Goal: Task Accomplishment & Management: Complete application form

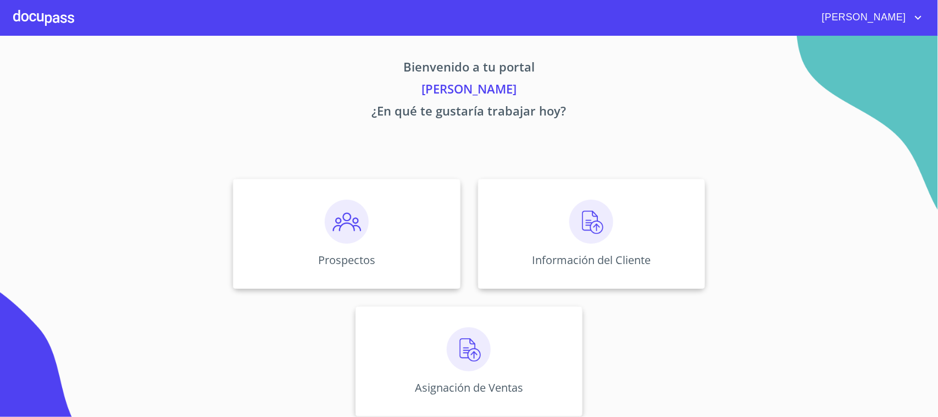
click at [23, 14] on div at bounding box center [43, 17] width 61 height 35
click at [583, 225] on img at bounding box center [592, 222] width 44 height 44
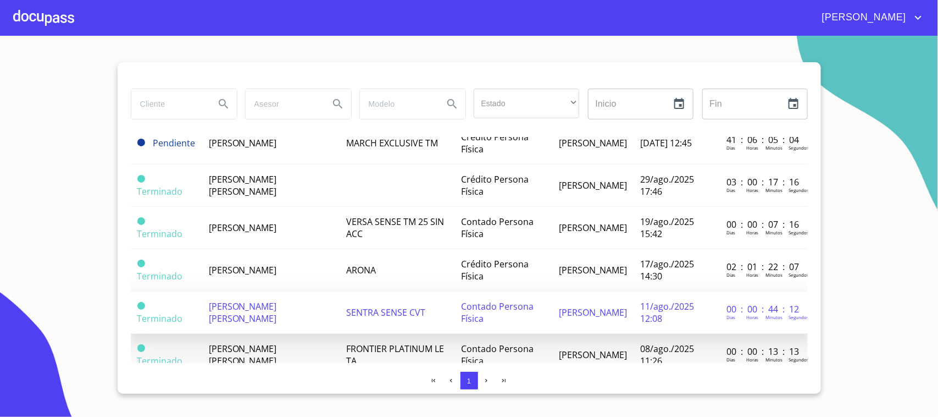
scroll to position [69, 0]
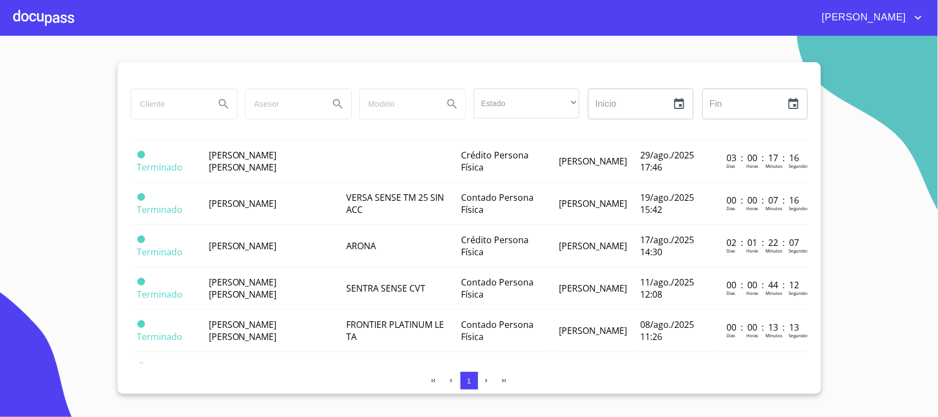
click at [70, 23] on div at bounding box center [43, 17] width 61 height 35
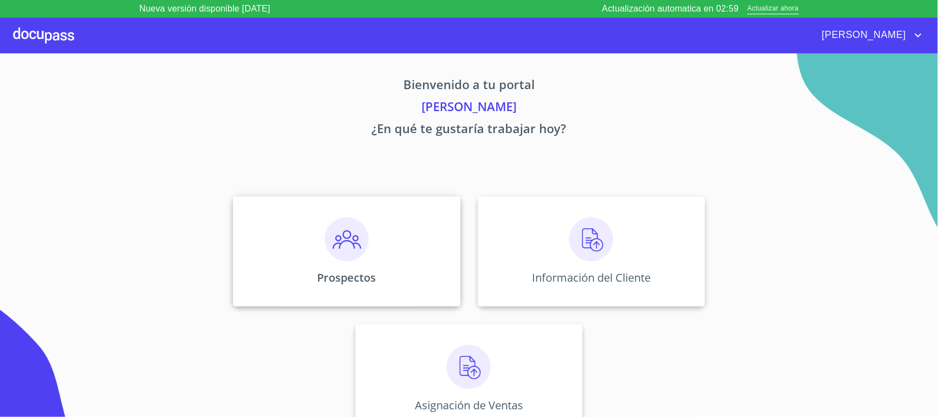
click at [333, 236] on img at bounding box center [347, 239] width 44 height 44
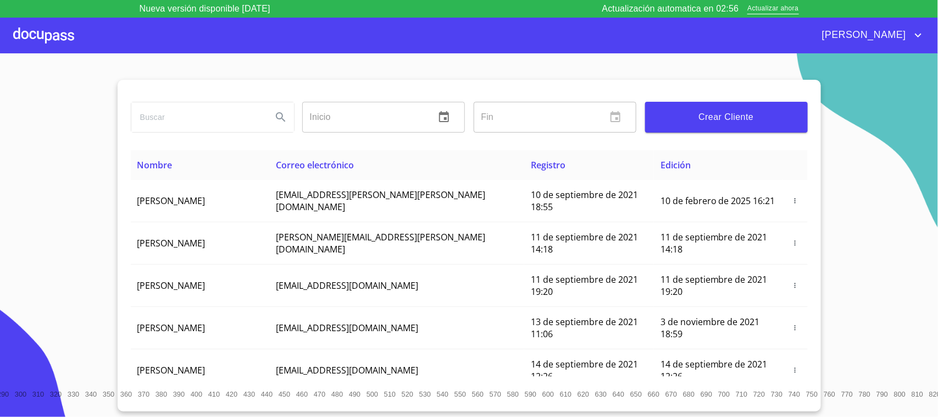
drag, startPoint x: 220, startPoint y: 111, endPoint x: 229, endPoint y: 114, distance: 8.7
click at [221, 111] on input "search" at bounding box center [197, 117] width 132 height 30
type input "[PERSON_NAME]"
click at [273, 114] on button "Search" at bounding box center [281, 117] width 26 height 26
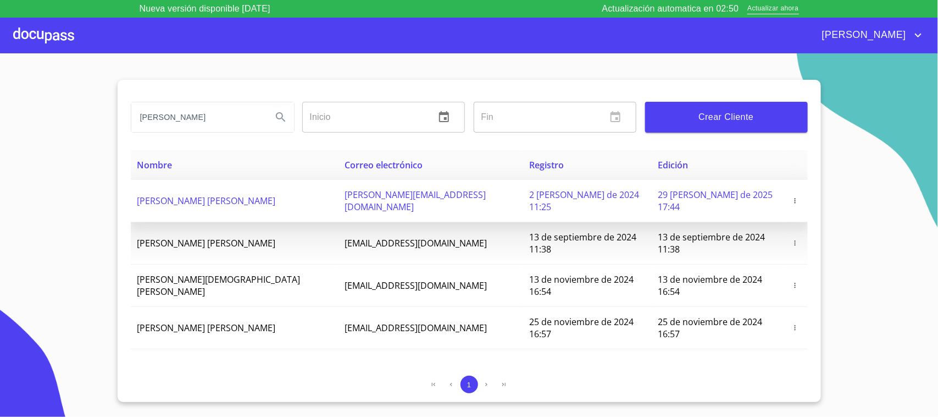
click at [181, 196] on span "[PERSON_NAME] [PERSON_NAME]" at bounding box center [206, 201] width 139 height 12
drag, startPoint x: 454, startPoint y: 190, endPoint x: 322, endPoint y: 198, distance: 132.2
click at [338, 198] on td "juan.aguirrep@yahoo.com.mx" at bounding box center [430, 201] width 185 height 42
copy span "juan.aguirrep@yahoo.com.mx"
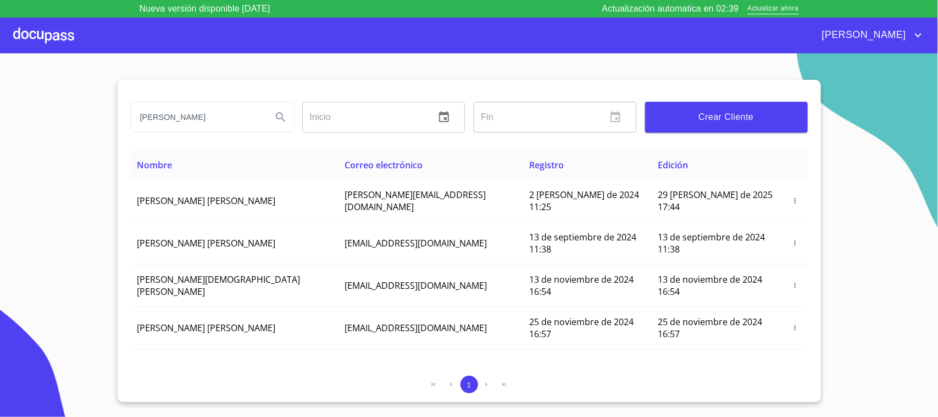
click at [58, 41] on div at bounding box center [43, 35] width 61 height 35
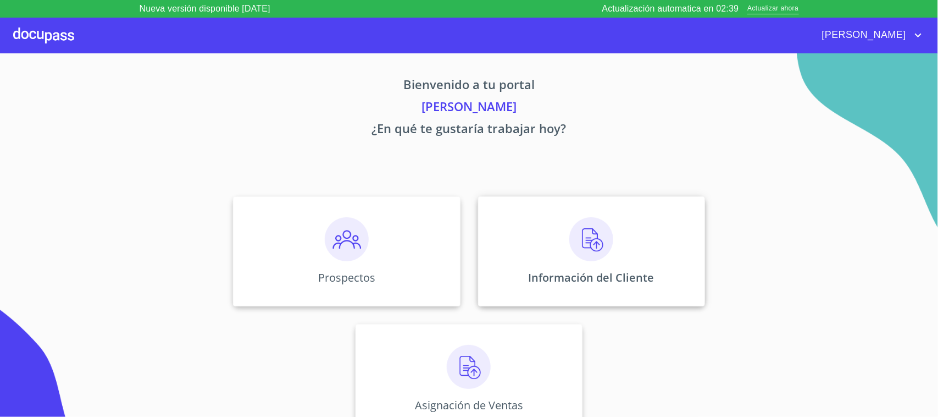
click at [603, 276] on p "Información del Cliente" at bounding box center [592, 277] width 126 height 15
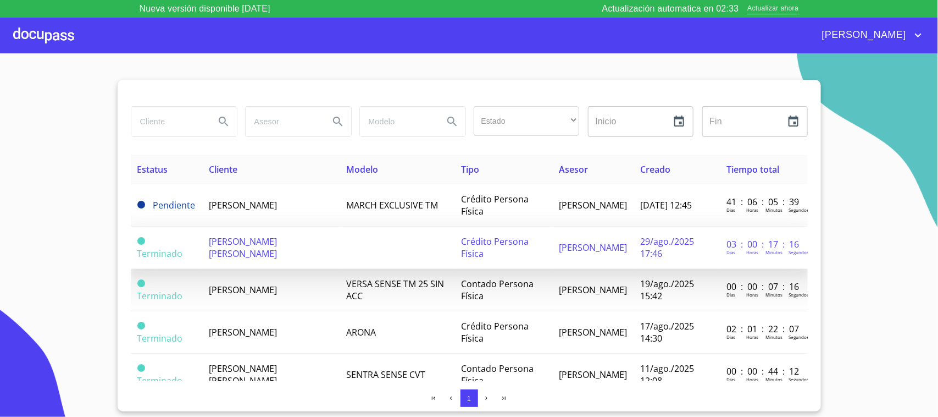
click at [268, 253] on span "[PERSON_NAME] [PERSON_NAME]" at bounding box center [243, 247] width 68 height 24
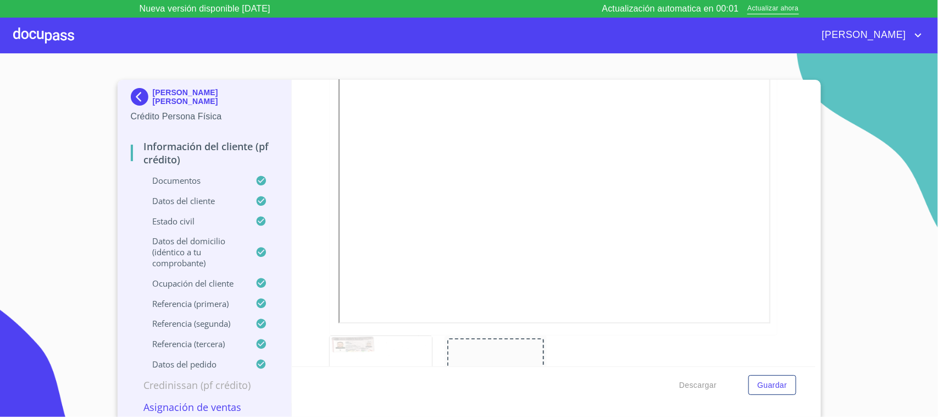
scroll to position [544, 0]
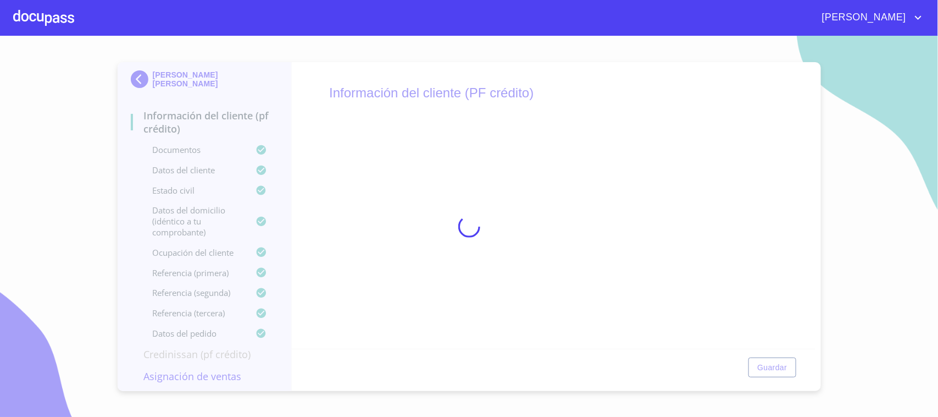
click at [288, 89] on div at bounding box center [469, 226] width 938 height 381
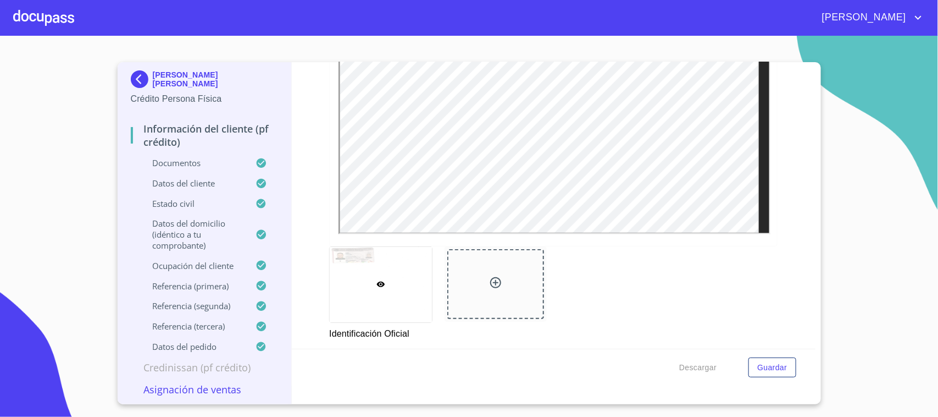
scroll to position [330, 0]
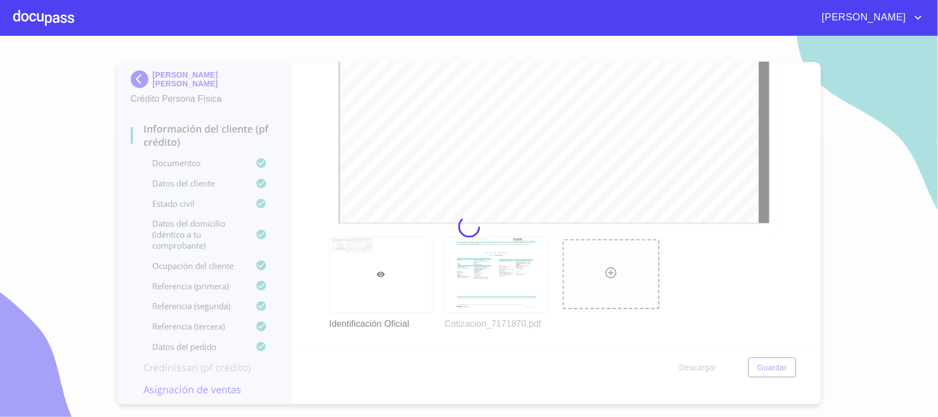
click at [521, 289] on div at bounding box center [469, 226] width 938 height 381
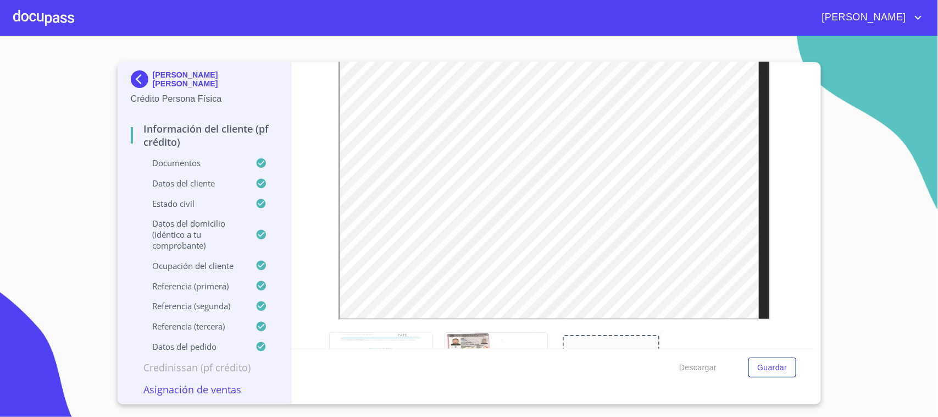
scroll to position [261, 0]
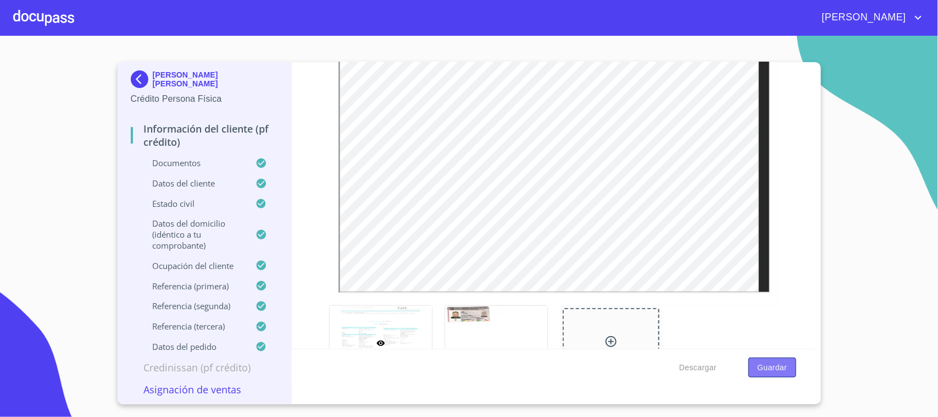
click at [766, 369] on span "Guardar" at bounding box center [773, 368] width 30 height 14
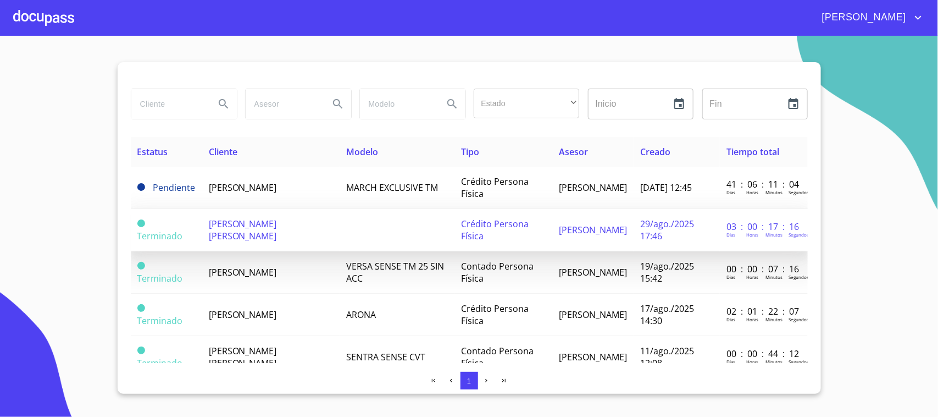
click at [281, 238] on td "[PERSON_NAME] [PERSON_NAME]" at bounding box center [270, 230] width 137 height 42
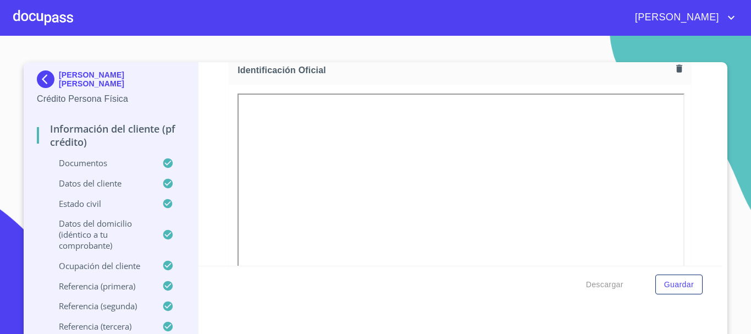
scroll to position [165, 0]
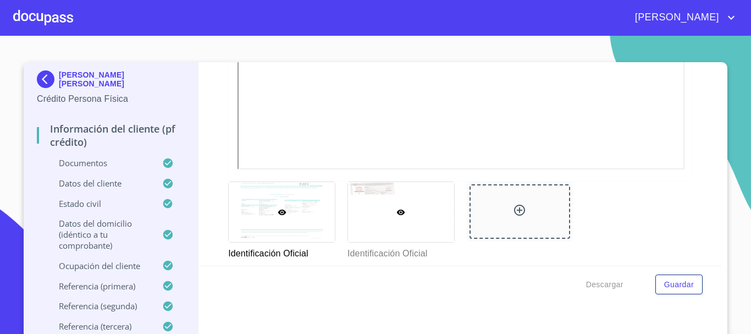
click at [382, 222] on div at bounding box center [401, 212] width 106 height 60
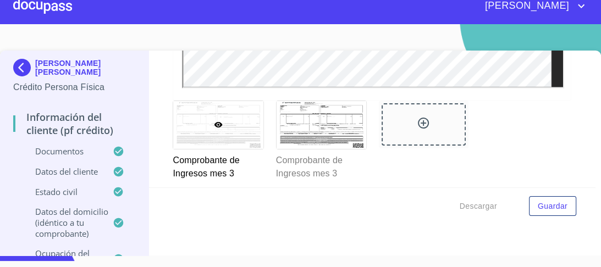
scroll to position [2350, 0]
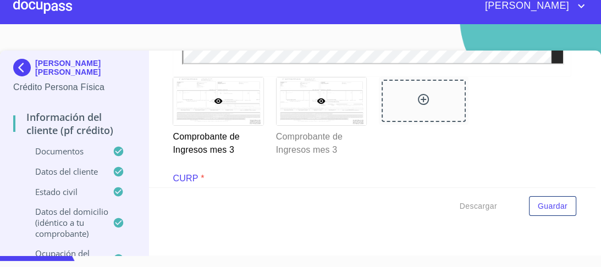
click at [335, 112] on div at bounding box center [322, 102] width 90 height 48
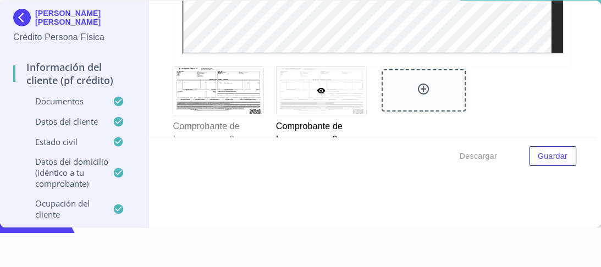
scroll to position [2322, 0]
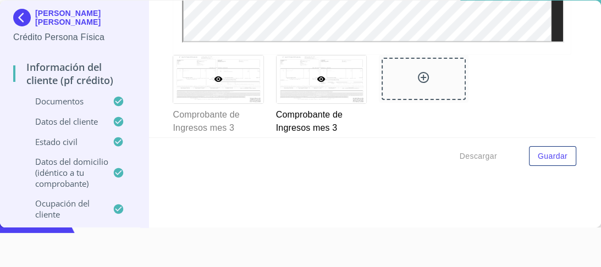
click at [185, 85] on div at bounding box center [218, 80] width 90 height 48
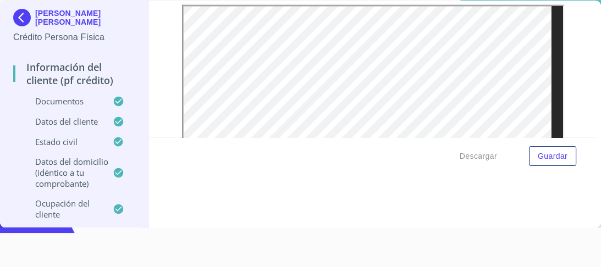
scroll to position [2081, 0]
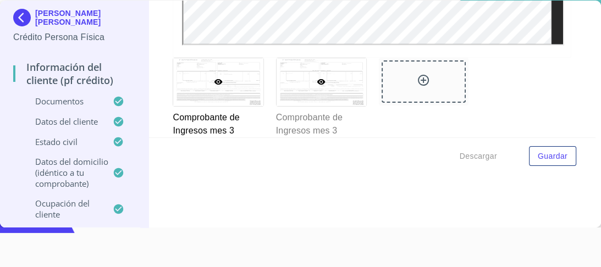
click at [283, 81] on div at bounding box center [322, 82] width 90 height 48
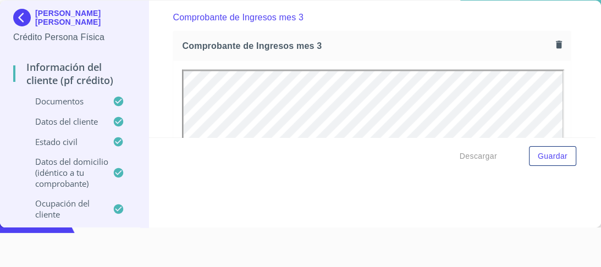
scroll to position [0, 0]
click at [593, 130] on div "JUAN DE DIOS AGUIRRE PEREZ Crédito Persona Física Información del cliente (PF c…" at bounding box center [300, 114] width 601 height 227
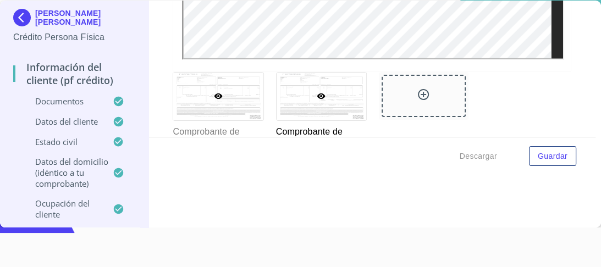
scroll to position [2368, 0]
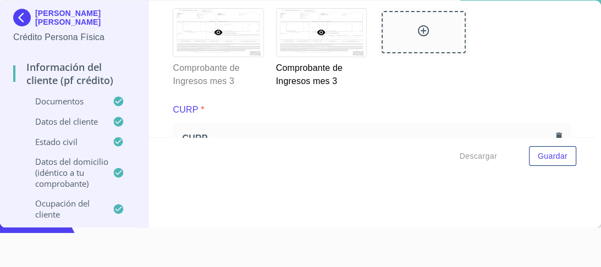
click at [236, 39] on div at bounding box center [218, 33] width 90 height 48
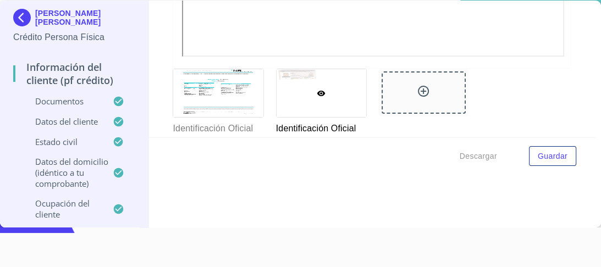
scroll to position [410, 0]
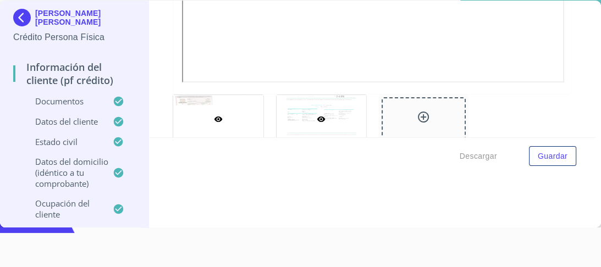
click at [301, 106] on div at bounding box center [322, 119] width 90 height 48
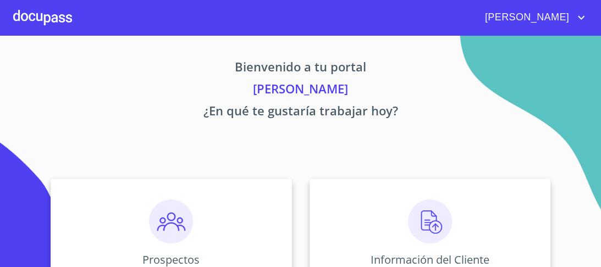
click at [38, 15] on div at bounding box center [42, 17] width 59 height 35
click at [413, 216] on img at bounding box center [430, 222] width 44 height 44
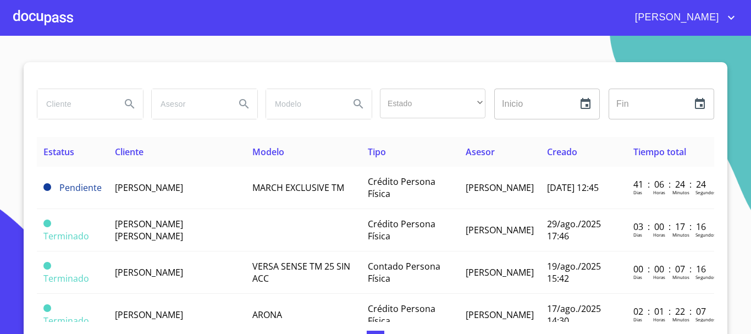
drag, startPoint x: 598, startPoint y: 0, endPoint x: 61, endPoint y: 54, distance: 539.9
click at [61, 54] on section "Estado ​ ​ Inicio ​ Fin ​ Estatus Cliente Modelo Tipo Asesor Creado Tiempo tota…" at bounding box center [375, 185] width 751 height 298
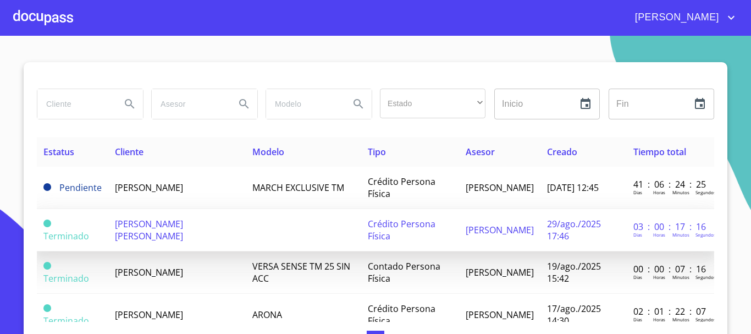
click at [171, 234] on span "[PERSON_NAME] [PERSON_NAME]" at bounding box center [149, 230] width 68 height 24
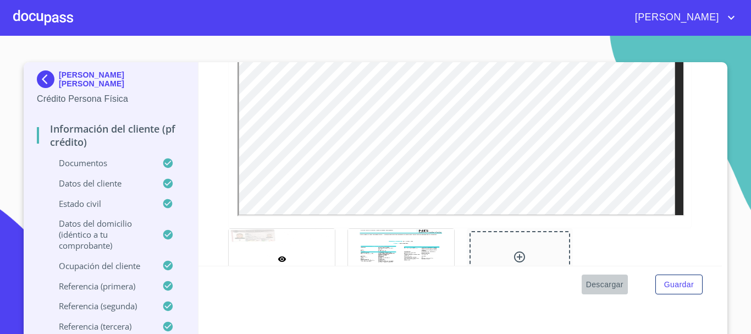
click at [600, 267] on span "Descargar" at bounding box center [604, 285] width 37 height 14
click at [600, 21] on span "[PERSON_NAME]" at bounding box center [676, 18] width 98 height 18
click at [600, 15] on li "Salir" at bounding box center [720, 23] width 36 height 20
